Goal: Check status: Check status

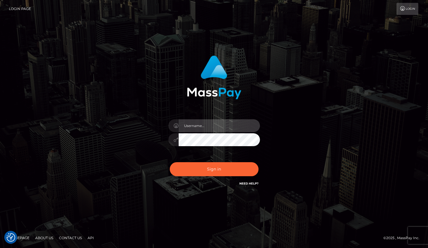
type input "grace.rush"
click at [191, 177] on div "Sign in Need Help?" at bounding box center [214, 171] width 100 height 25
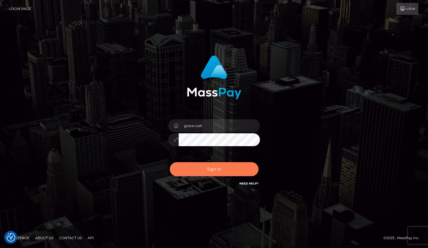
click at [191, 173] on button "Sign in" at bounding box center [214, 169] width 89 height 14
type input "grace.rush"
click at [196, 169] on button "Sign in" at bounding box center [214, 169] width 89 height 14
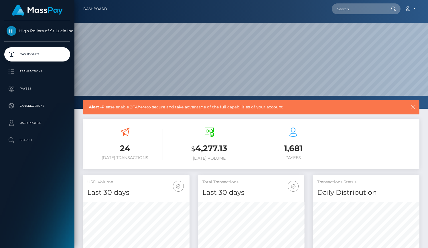
scroll to position [101, 107]
click at [39, 87] on p "Payees" at bounding box center [37, 88] width 61 height 9
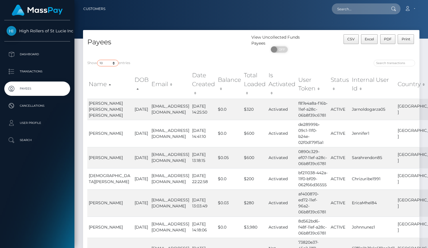
click at [115, 62] on select "10 25 50 100 250" at bounding box center [107, 63] width 21 height 7
select select "250"
click at [98, 60] on select "10 25 50 100 250" at bounding box center [107, 63] width 21 height 7
click at [165, 50] on div "Payees" at bounding box center [167, 44] width 168 height 21
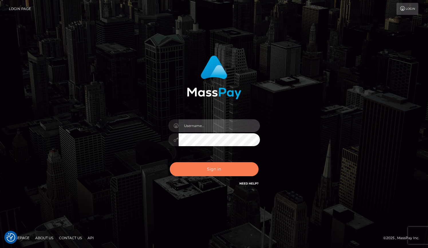
type input "grace.rush"
click at [220, 169] on button "Sign in" at bounding box center [214, 169] width 89 height 14
type input "grace.rush"
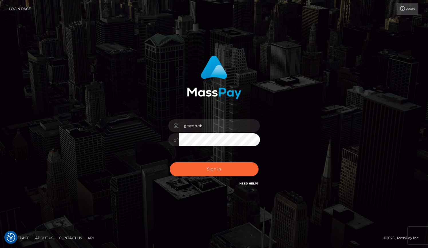
click at [195, 162] on div "Sign in Need Help?" at bounding box center [214, 171] width 100 height 25
click at [195, 171] on button "Sign in" at bounding box center [214, 169] width 89 height 14
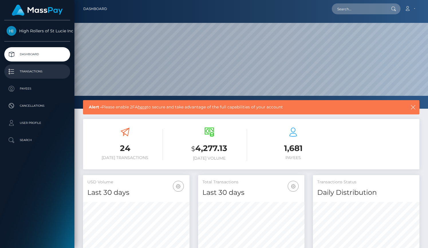
scroll to position [101, 107]
click at [53, 69] on p "Transactions" at bounding box center [37, 71] width 61 height 9
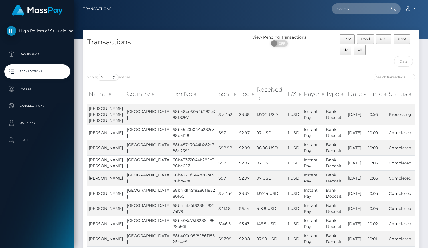
click at [111, 57] on div "Transactions" at bounding box center [167, 51] width 168 height 35
click at [111, 78] on select "10 25 50 100 250 500 1,000 3,500" at bounding box center [107, 77] width 21 height 7
select select "3500"
click at [98, 74] on select "10 25 50 100 250 500 1,000 3,500" at bounding box center [107, 77] width 21 height 7
click at [161, 57] on div "Transactions" at bounding box center [167, 51] width 168 height 35
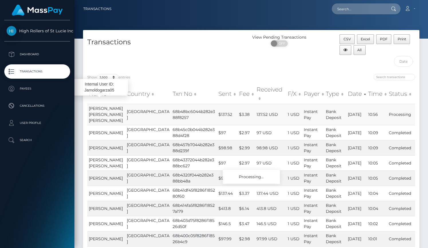
click at [97, 109] on span "[PERSON_NAME] [PERSON_NAME] [PERSON_NAME]" at bounding box center [106, 114] width 34 height 17
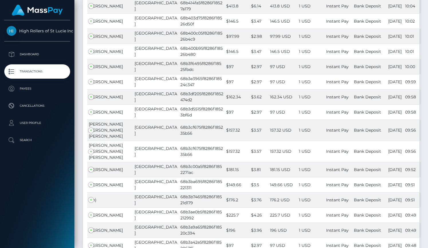
scroll to position [209, 0]
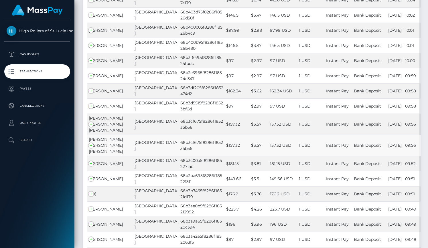
click at [110, 137] on td "[PERSON_NAME] [PERSON_NAME] [PERSON_NAME]" at bounding box center [110, 145] width 46 height 21
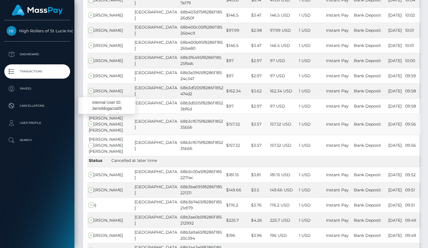
click at [109, 117] on span "[PERSON_NAME] [PERSON_NAME] [PERSON_NAME]" at bounding box center [106, 124] width 34 height 17
